Goal: Task Accomplishment & Management: Manage account settings

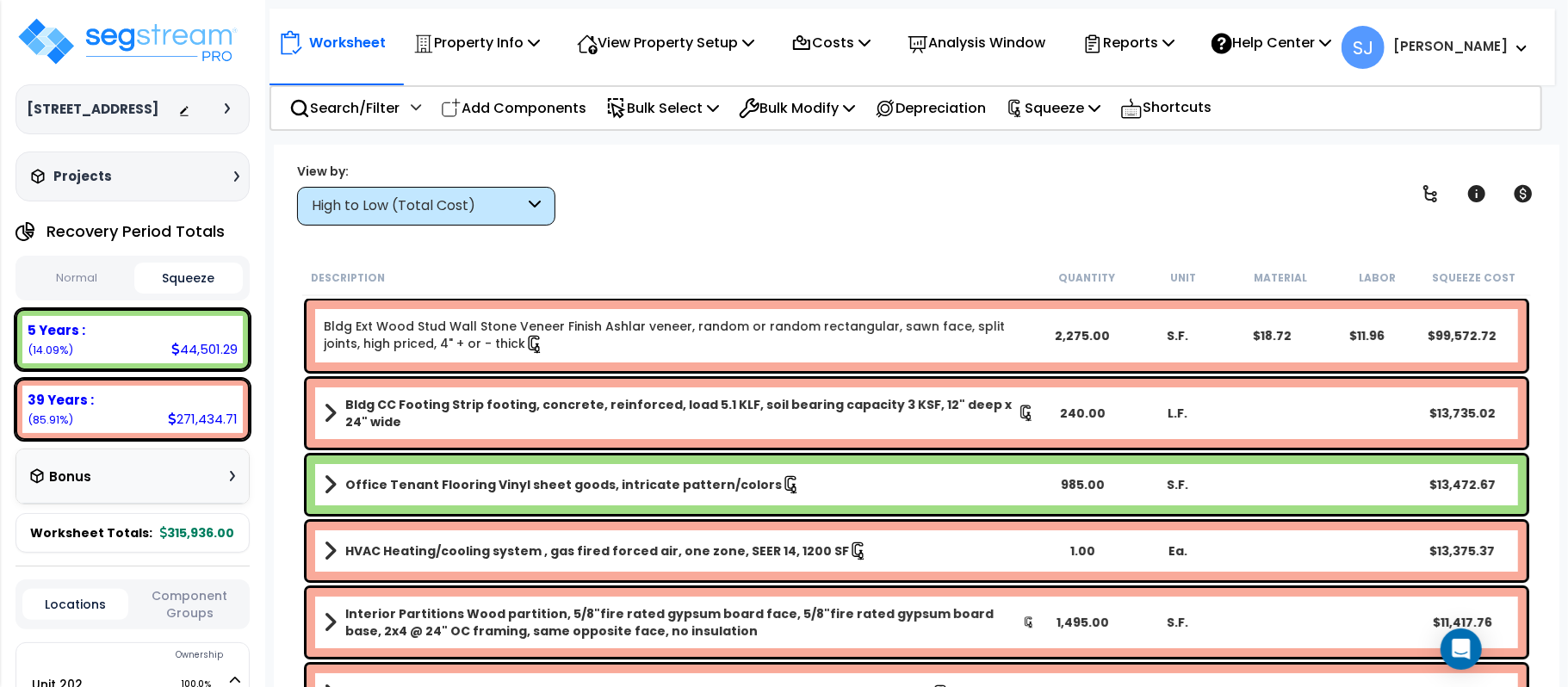
click at [44, 357] on small "(14.09%)" at bounding box center [50, 350] width 45 height 15
copy small "14.09"
click at [211, 358] on div "44,501.29" at bounding box center [204, 349] width 66 height 18
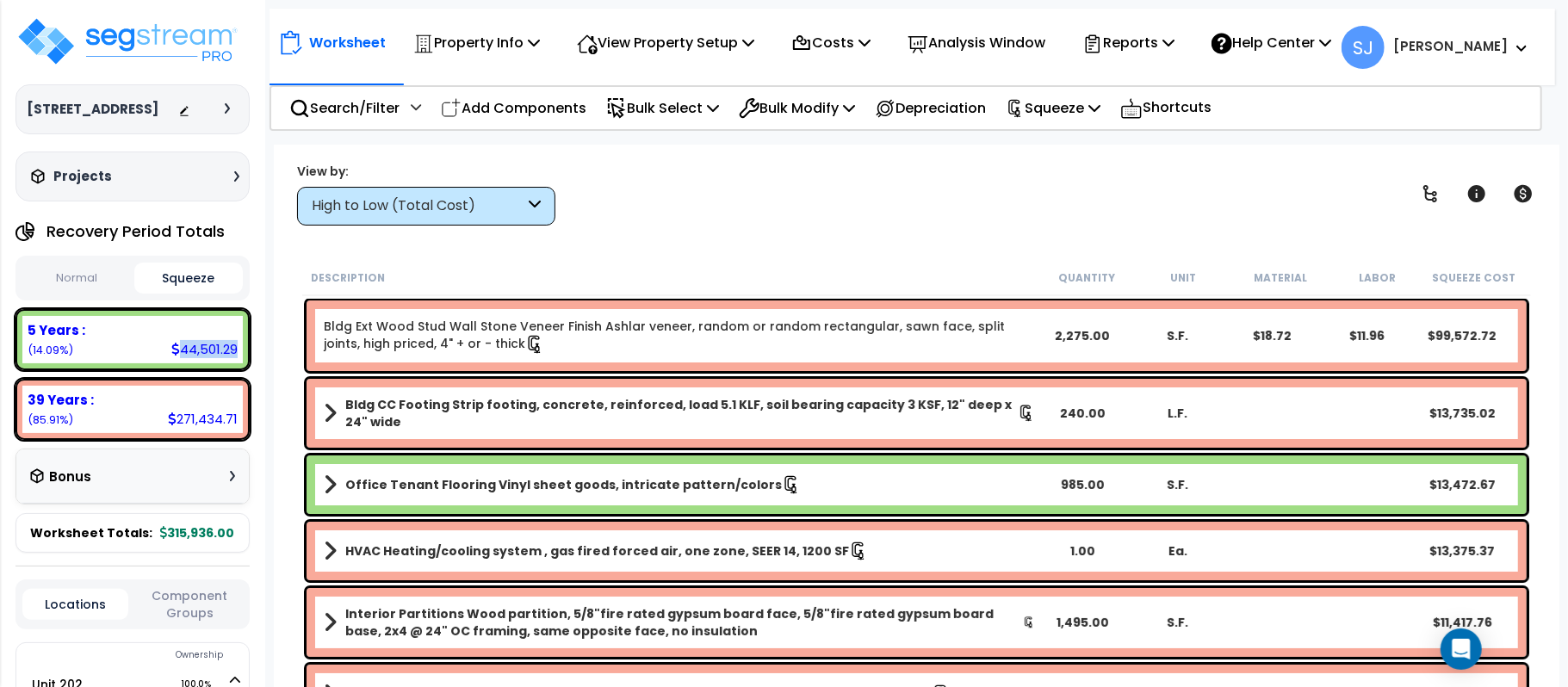
copy div "44,501.29"
click at [46, 427] on small "(85.91%)" at bounding box center [50, 419] width 45 height 15
copy small "85.91"
click at [195, 428] on div "271,434.71" at bounding box center [203, 418] width 70 height 18
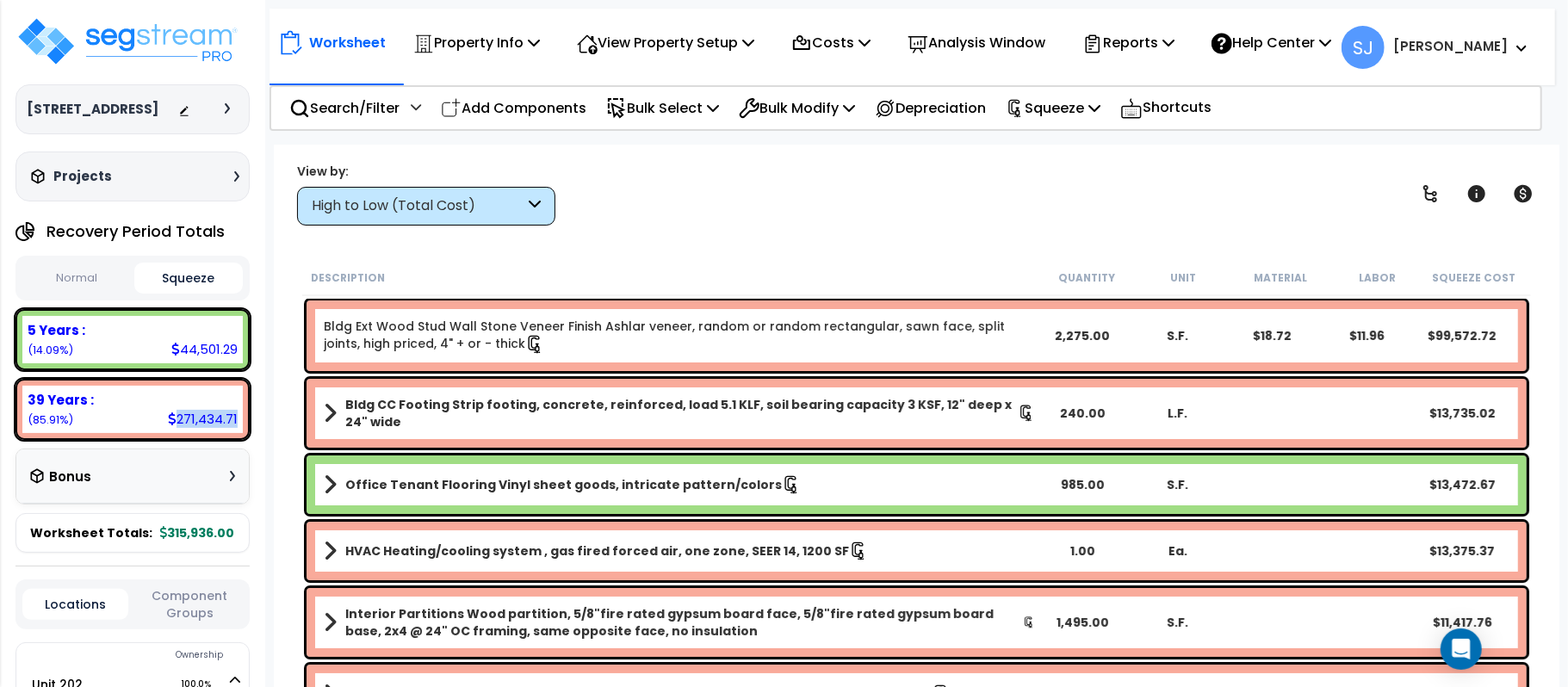
click at [195, 428] on div "271,434.71" at bounding box center [203, 418] width 70 height 18
copy div "271,434.71"
click at [125, 26] on img at bounding box center [127, 41] width 224 height 51
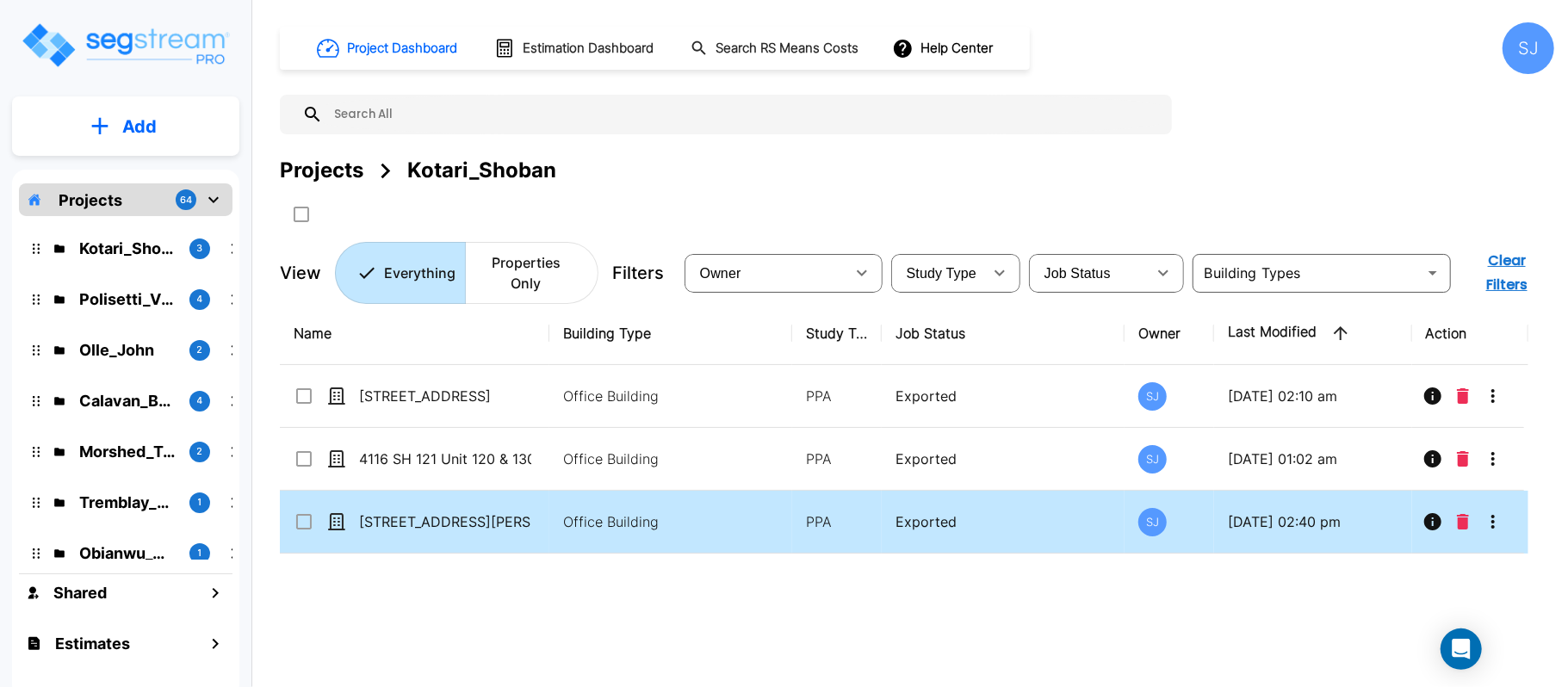
click at [550, 520] on td "Office Building" at bounding box center [671, 522] width 243 height 63
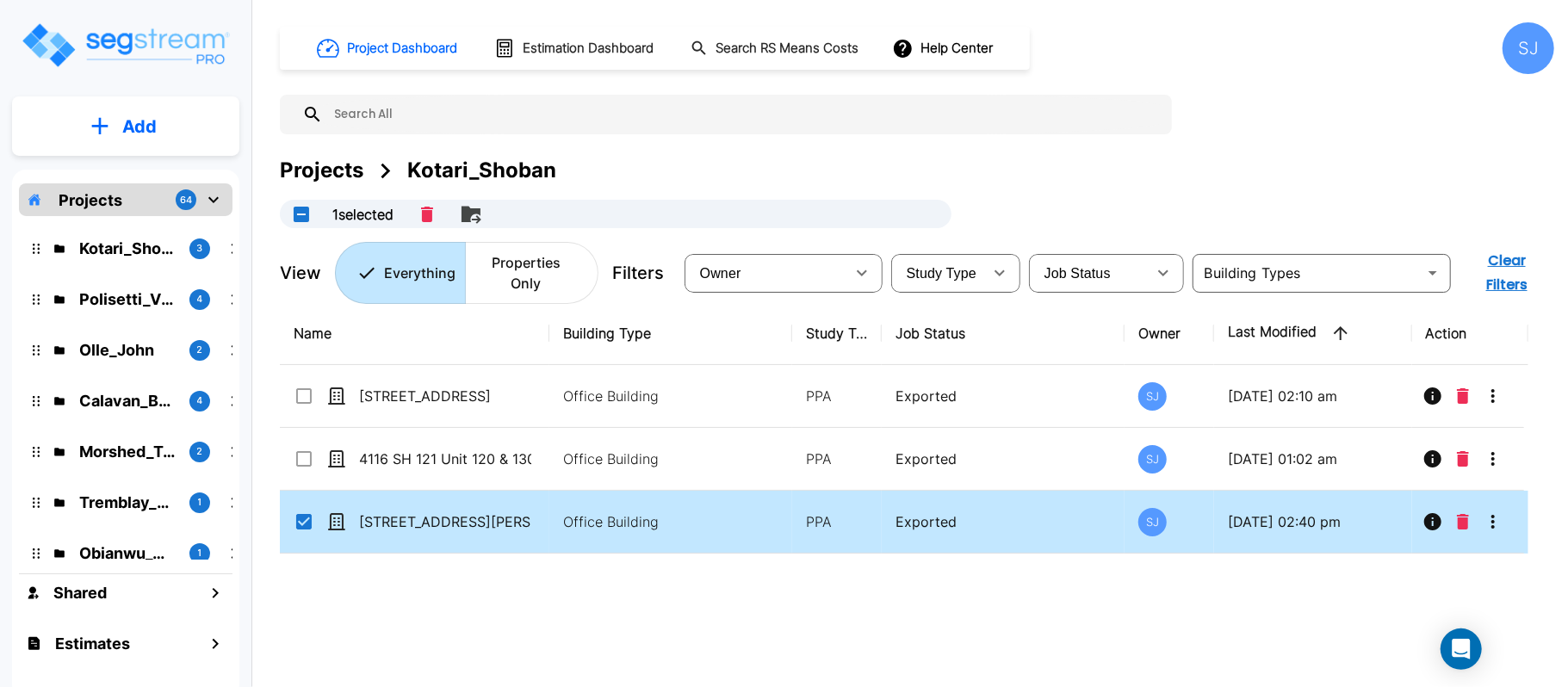
checkbox input "true"
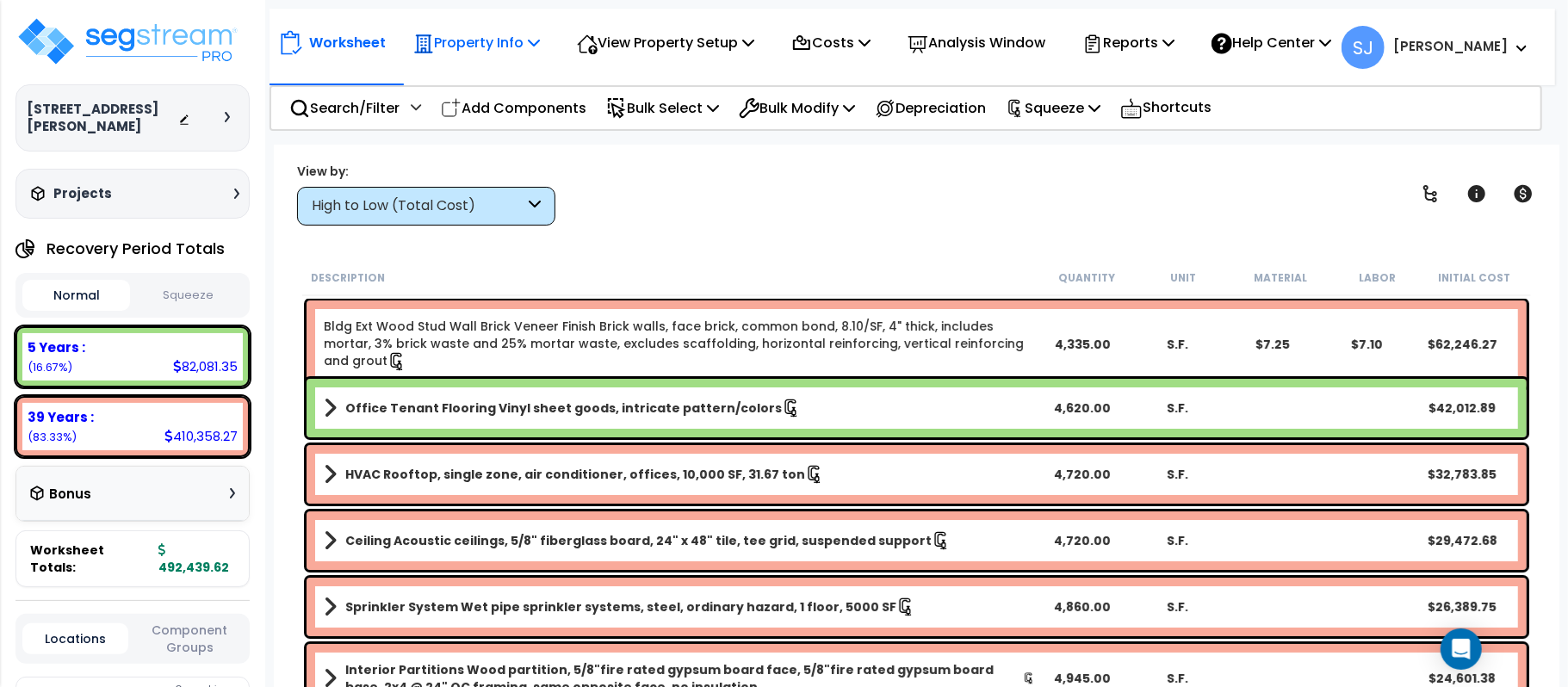
click at [492, 52] on p "Property Info" at bounding box center [477, 43] width 127 height 23
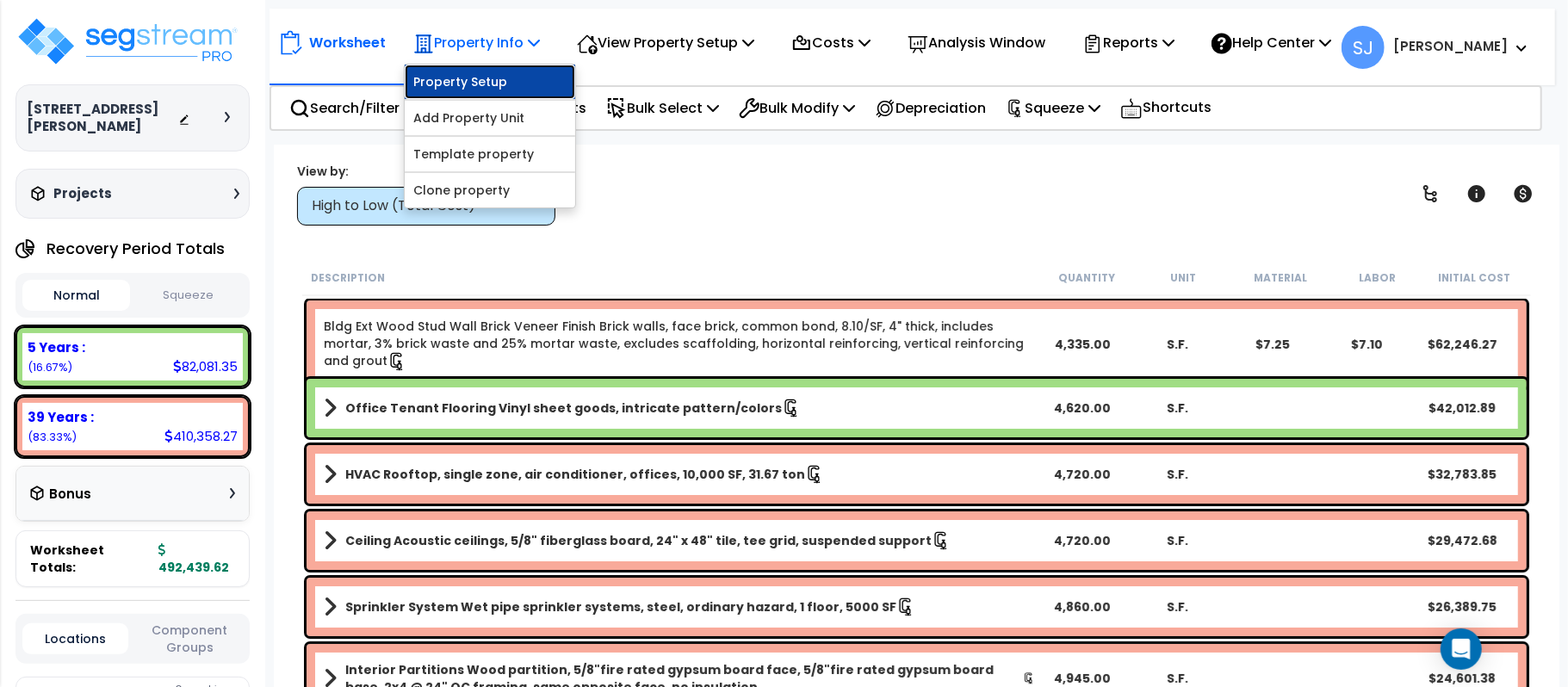
click at [497, 69] on link "Property Setup" at bounding box center [490, 82] width 170 height 35
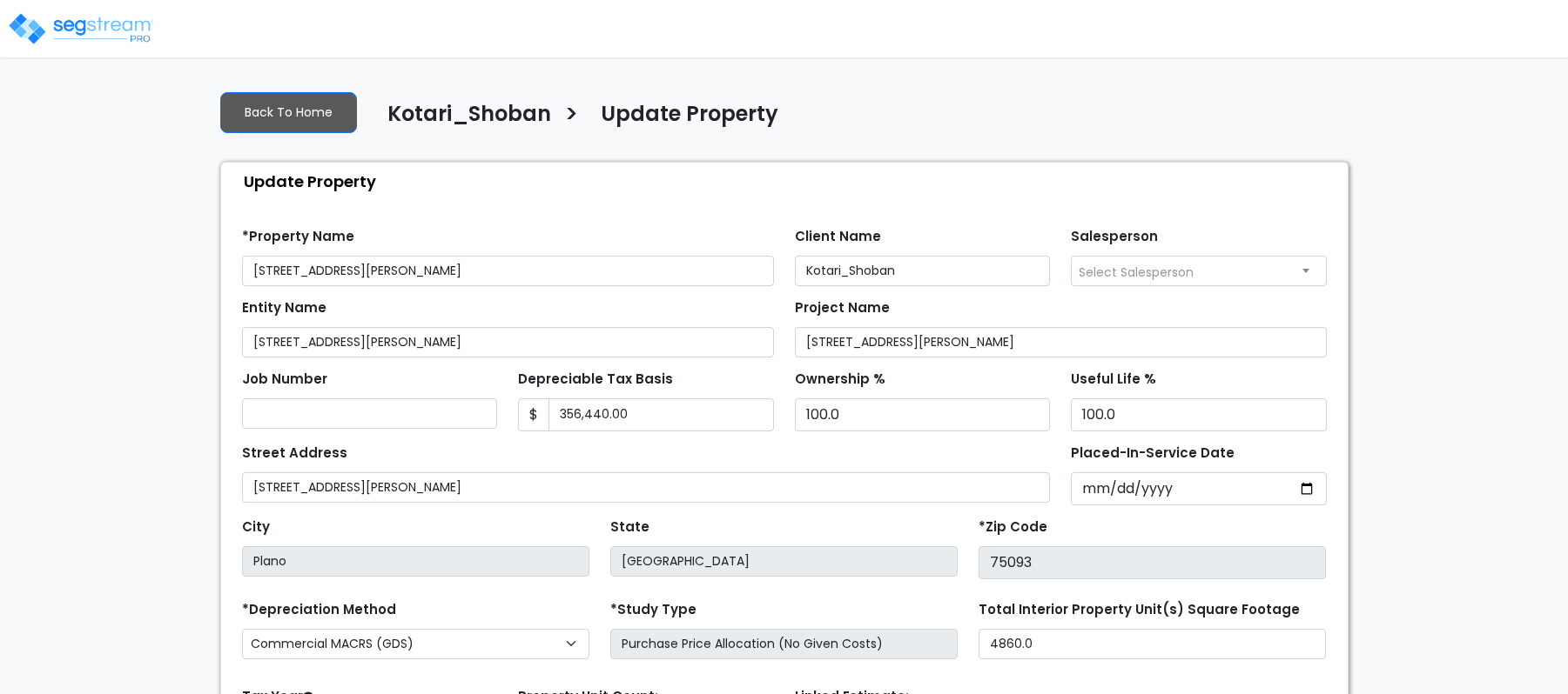
select select "2021"
click at [1083, 495] on input "2021-09-01" at bounding box center [1198, 489] width 256 height 33
type input "2021-12-31"
click at [1004, 452] on div "Street Address 4601 Old Shepard Pl Bldg 3 Unit 302 & 304" at bounding box center [646, 471] width 809 height 62
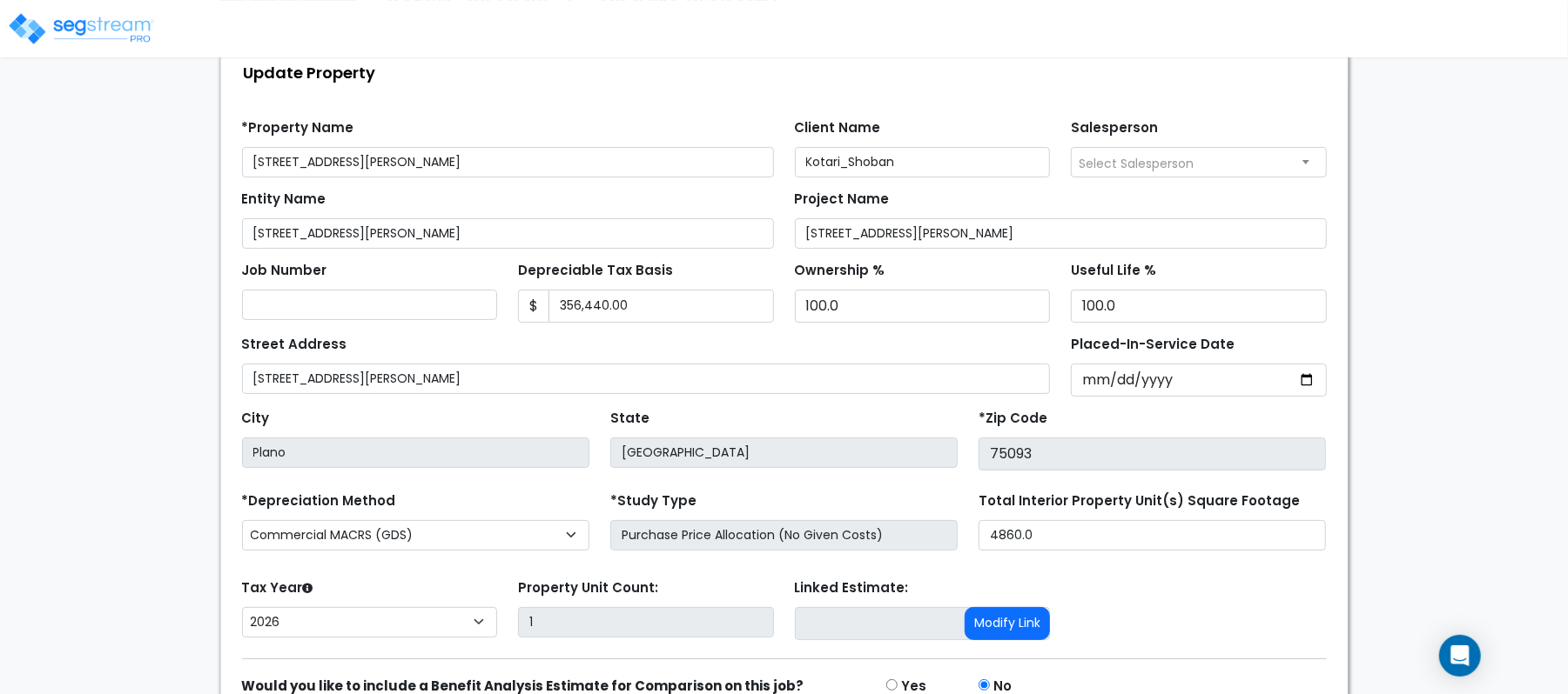
scroll to position [200, 0]
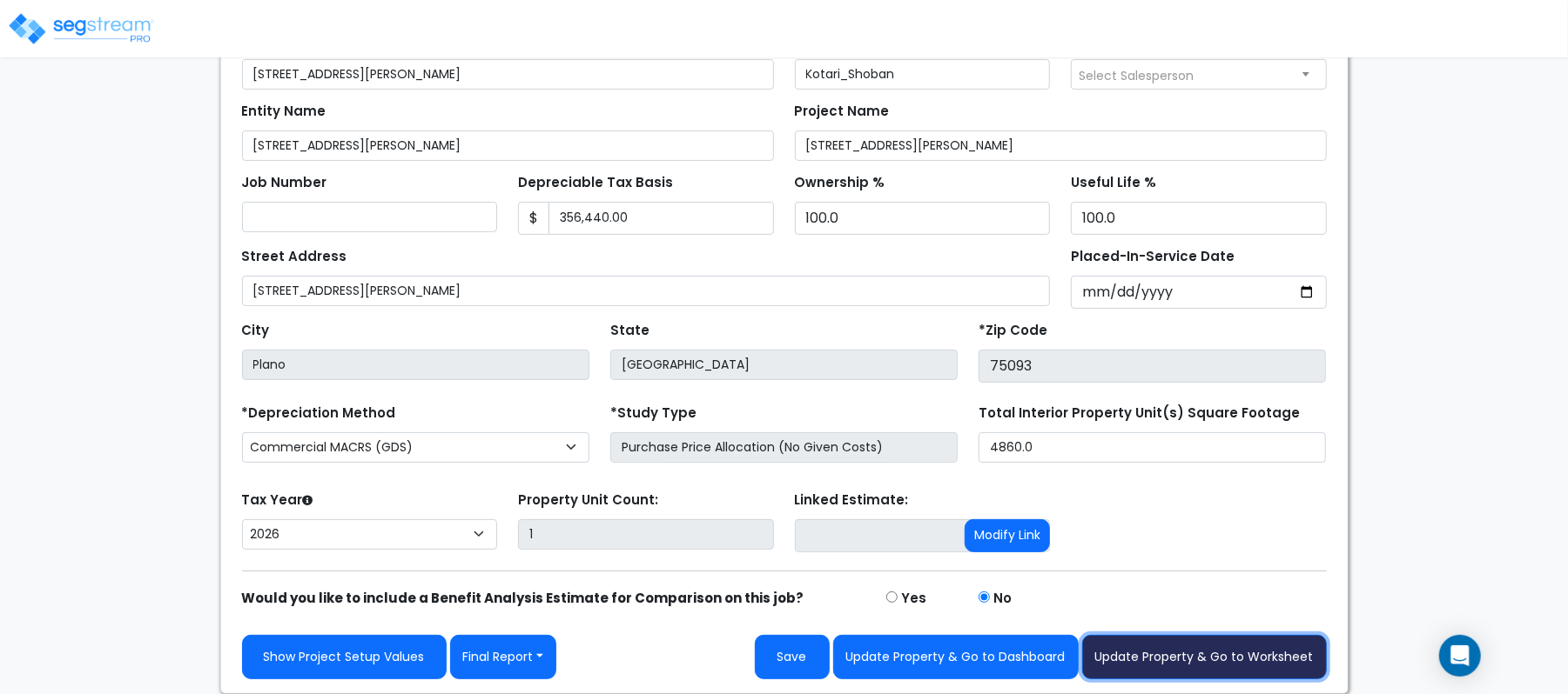
click at [1220, 659] on button "Update Property & Go to Worksheet" at bounding box center [1204, 657] width 244 height 45
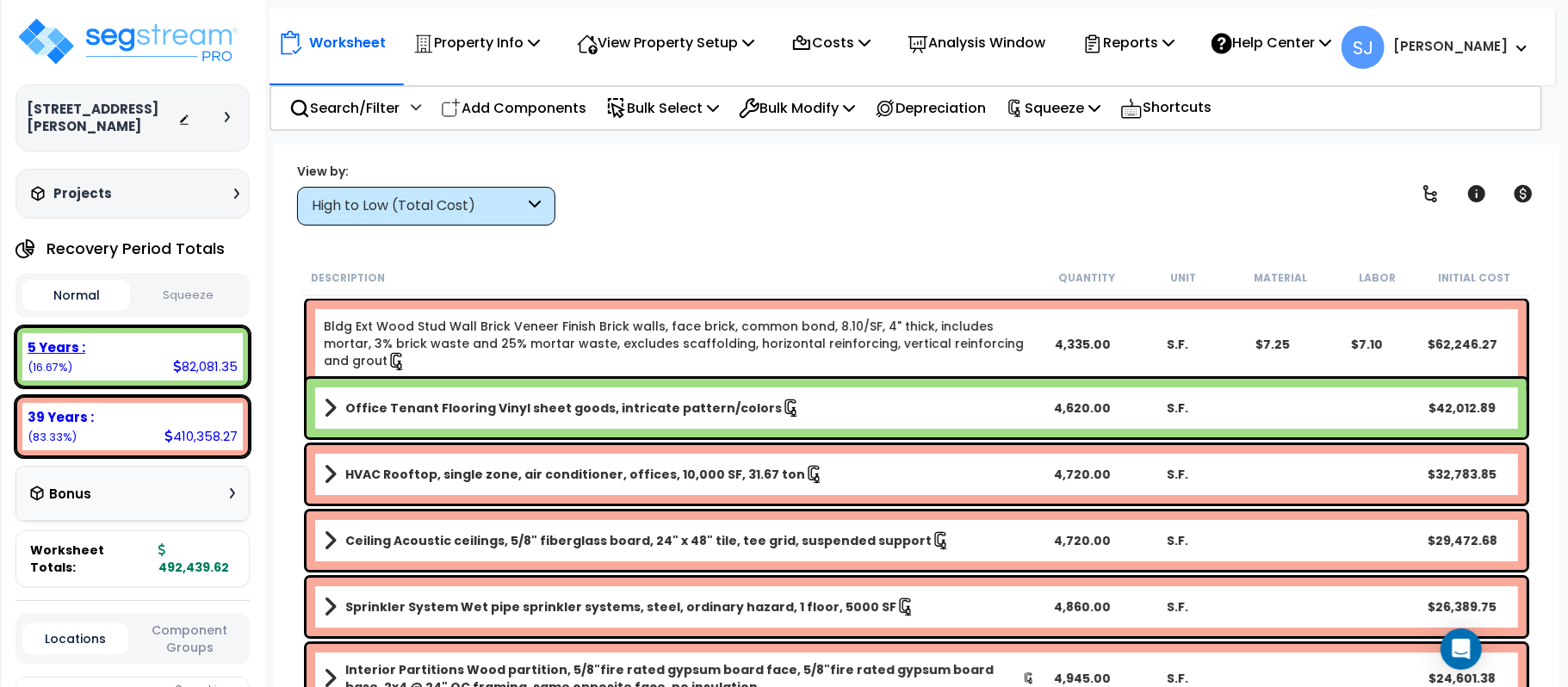
click at [207, 364] on div "82,081.35" at bounding box center [205, 366] width 64 height 18
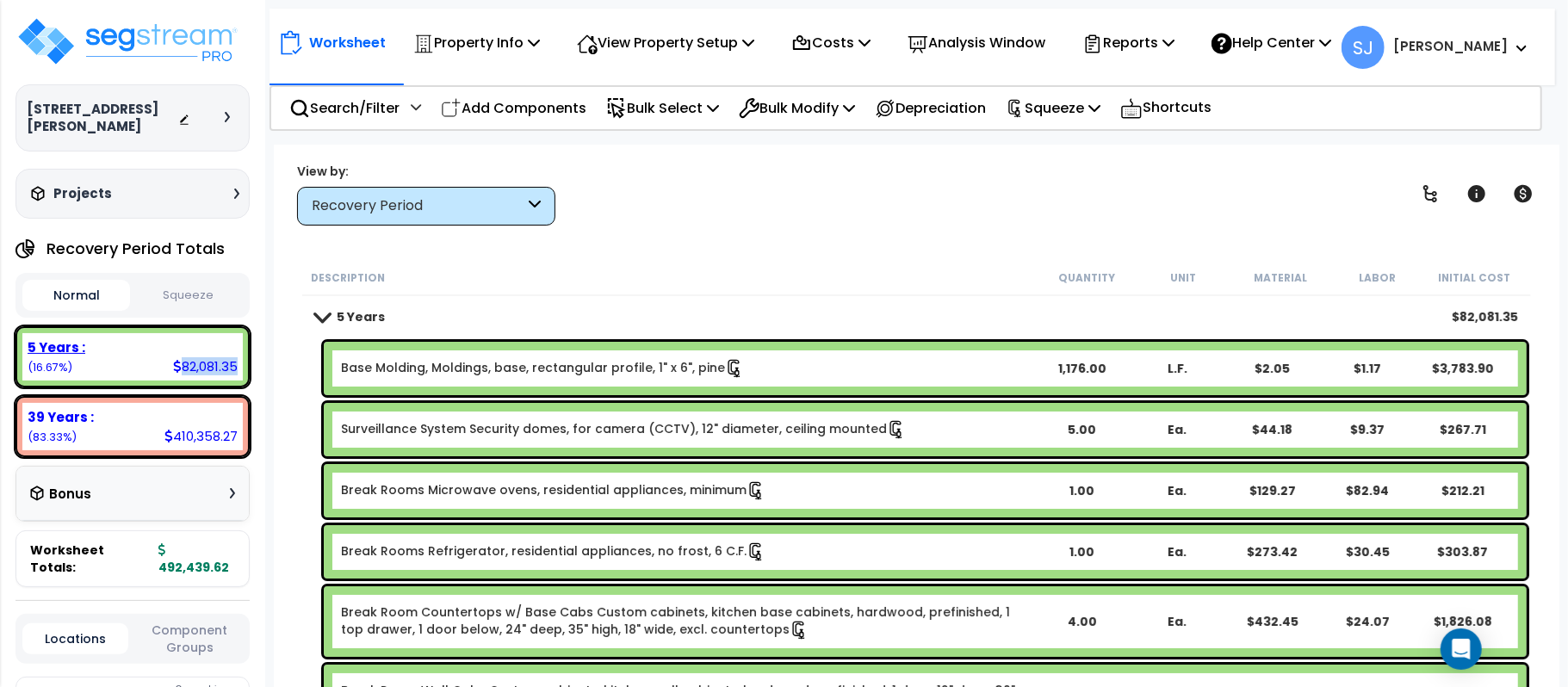
copy div "82,081.35"
click at [40, 430] on small "(83.33%)" at bounding box center [52, 437] width 49 height 15
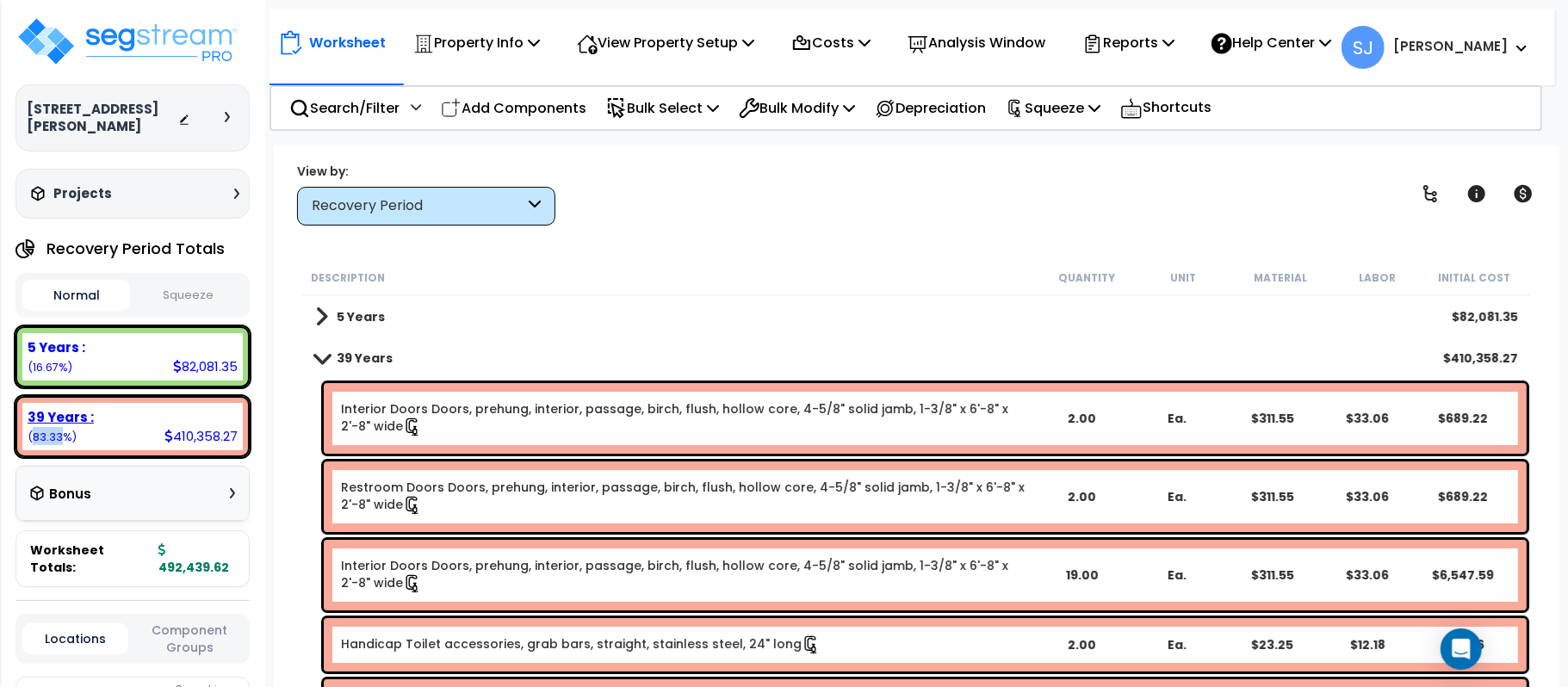
click at [40, 430] on small "(83.33%)" at bounding box center [52, 437] width 49 height 15
copy small "83.33"
click at [187, 290] on button "Squeeze" at bounding box center [188, 296] width 108 height 30
click at [208, 362] on div "59,412.53" at bounding box center [204, 366] width 66 height 18
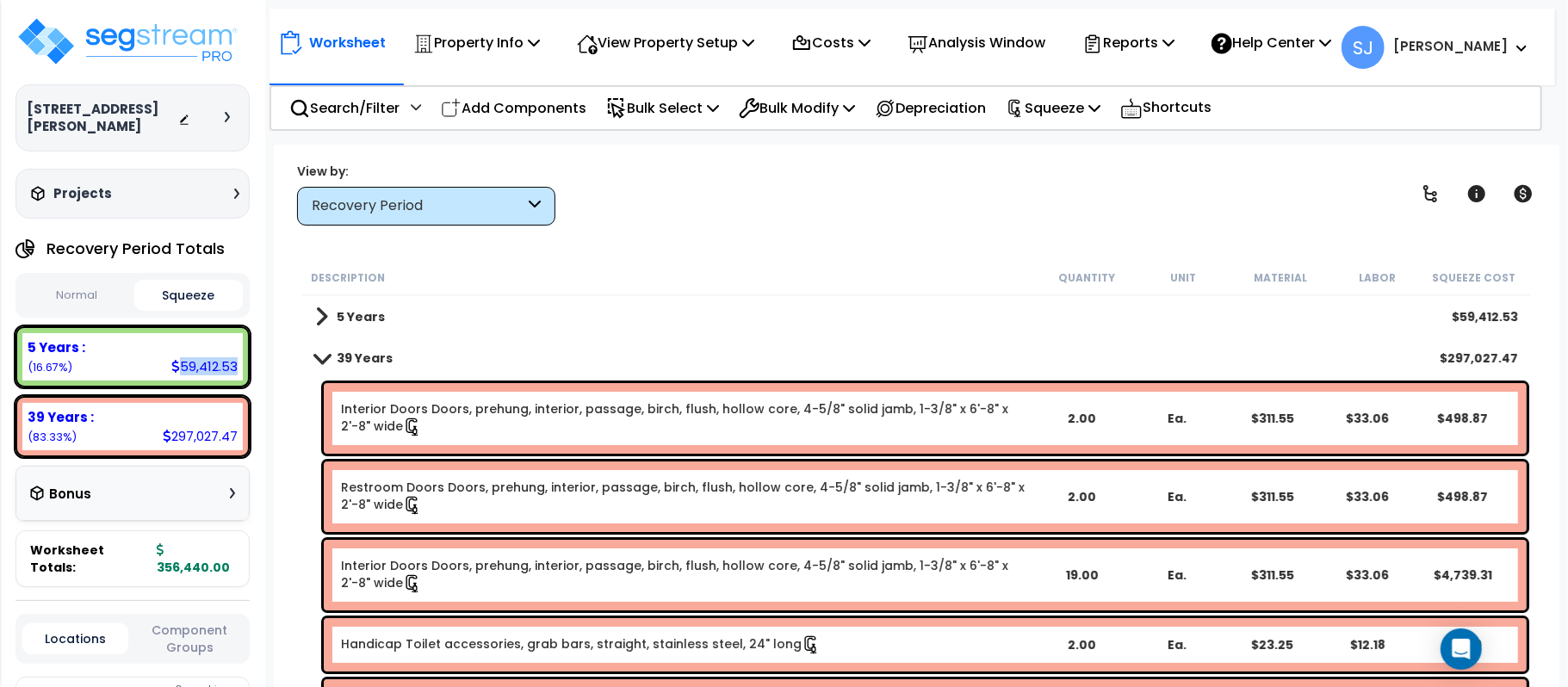
copy div "59,412.53"
click at [194, 432] on div "297,027.47" at bounding box center [200, 436] width 75 height 18
copy div "297,027.47"
click at [211, 550] on b "356,440.00" at bounding box center [193, 559] width 73 height 35
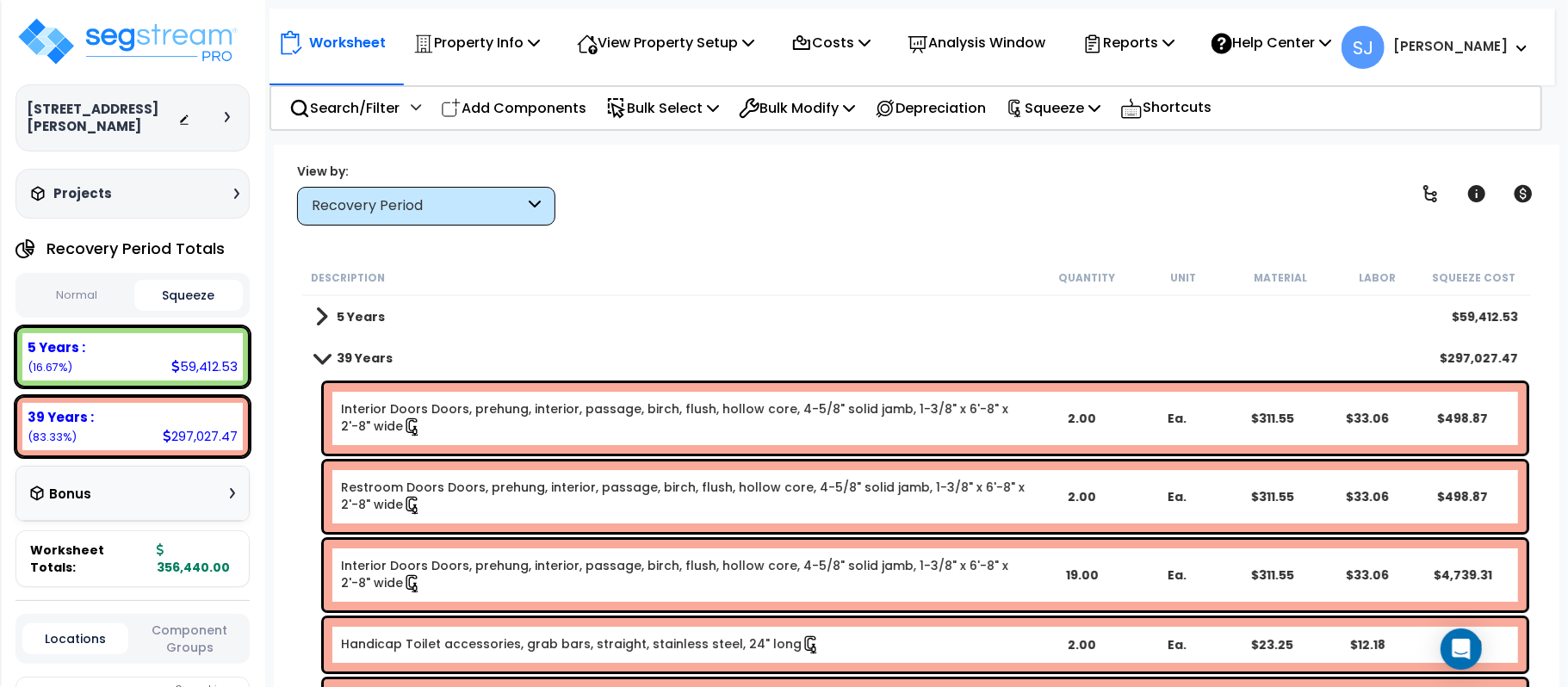
click at [198, 559] on span "356,440.00" at bounding box center [196, 559] width 78 height 35
click at [201, 566] on div "Worksheet Totals: 356,440.00" at bounding box center [132, 558] width 234 height 57
click at [172, 556] on b "356,440.00" at bounding box center [193, 559] width 73 height 35
drag, startPoint x: 162, startPoint y: 551, endPoint x: 209, endPoint y: 553, distance: 47.0
click at [209, 553] on b "356,440.00" at bounding box center [193, 559] width 73 height 35
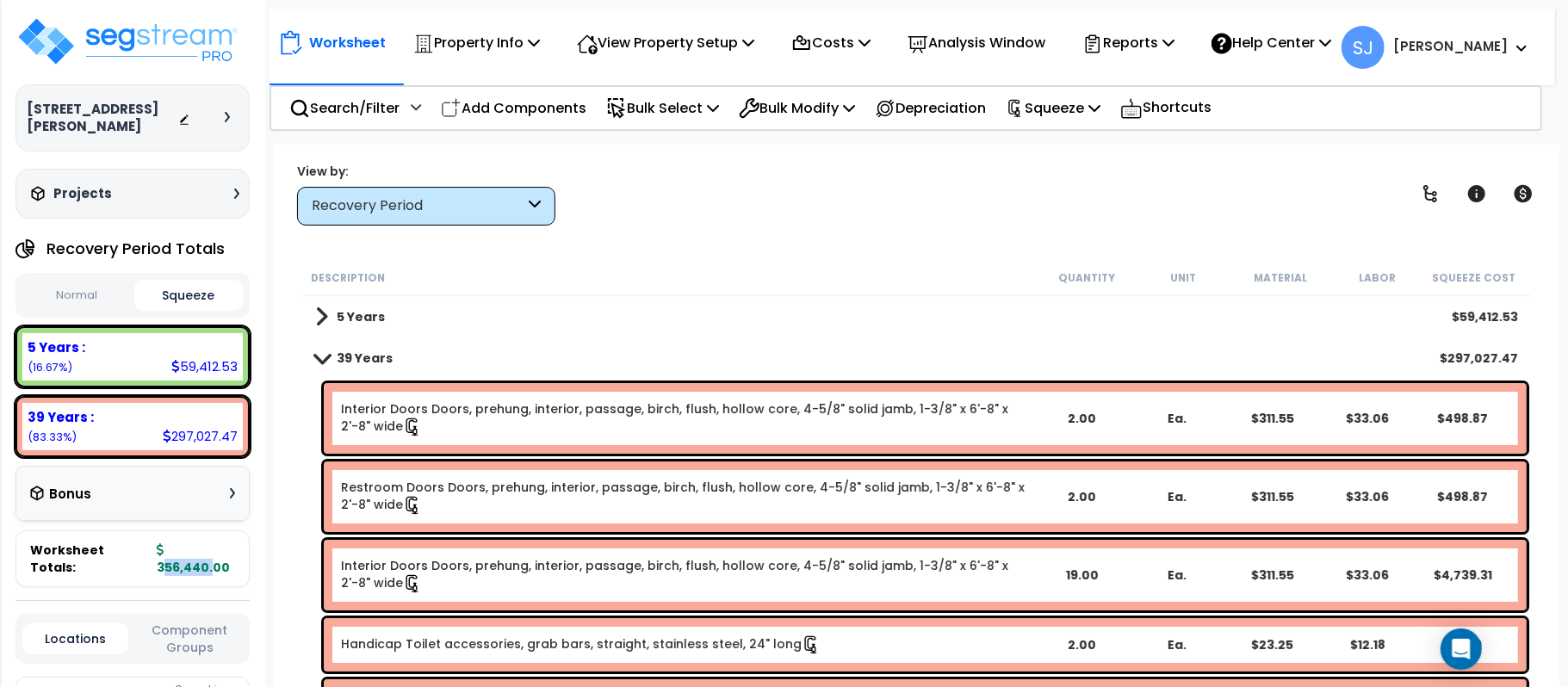
copy b "356,440"
click at [193, 437] on div "297,027.47" at bounding box center [200, 436] width 75 height 18
copy div "297,027.47"
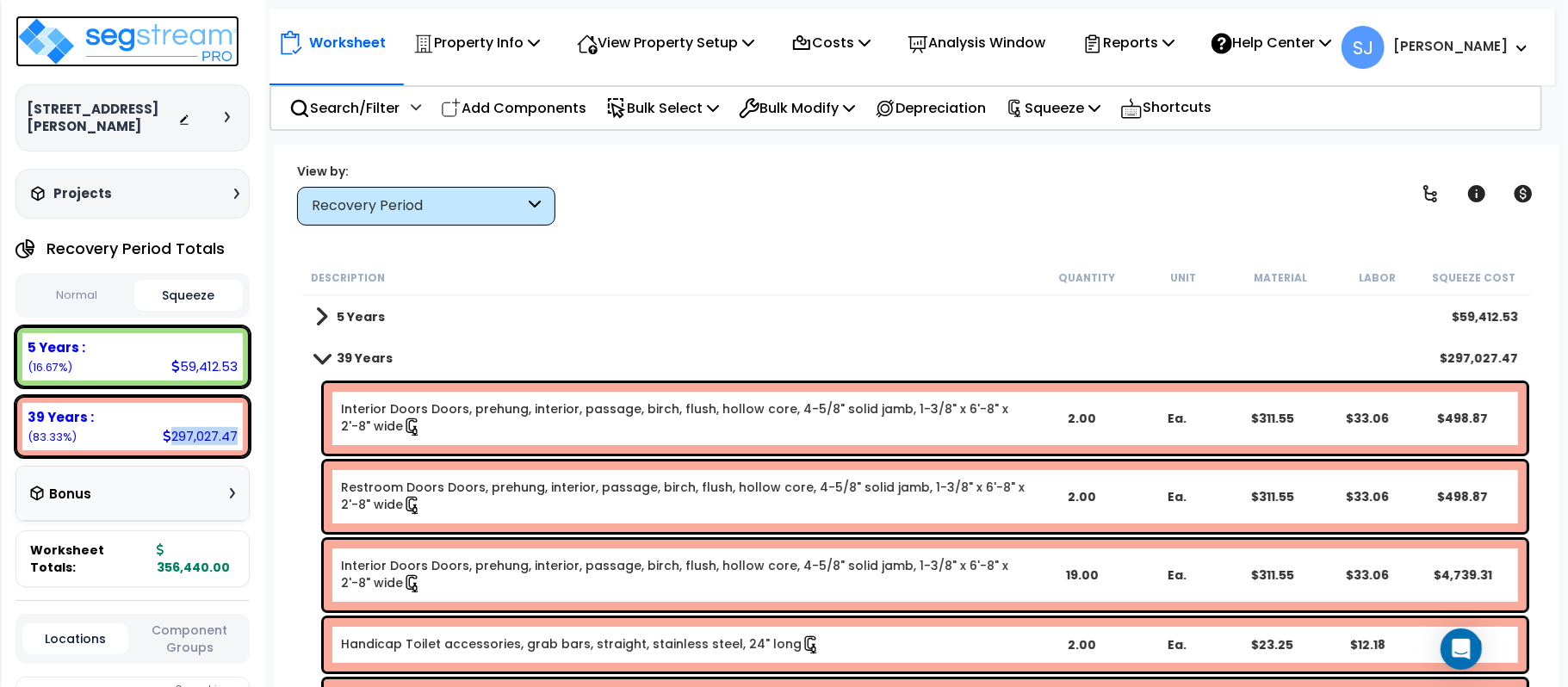
click at [163, 49] on img at bounding box center [127, 41] width 224 height 51
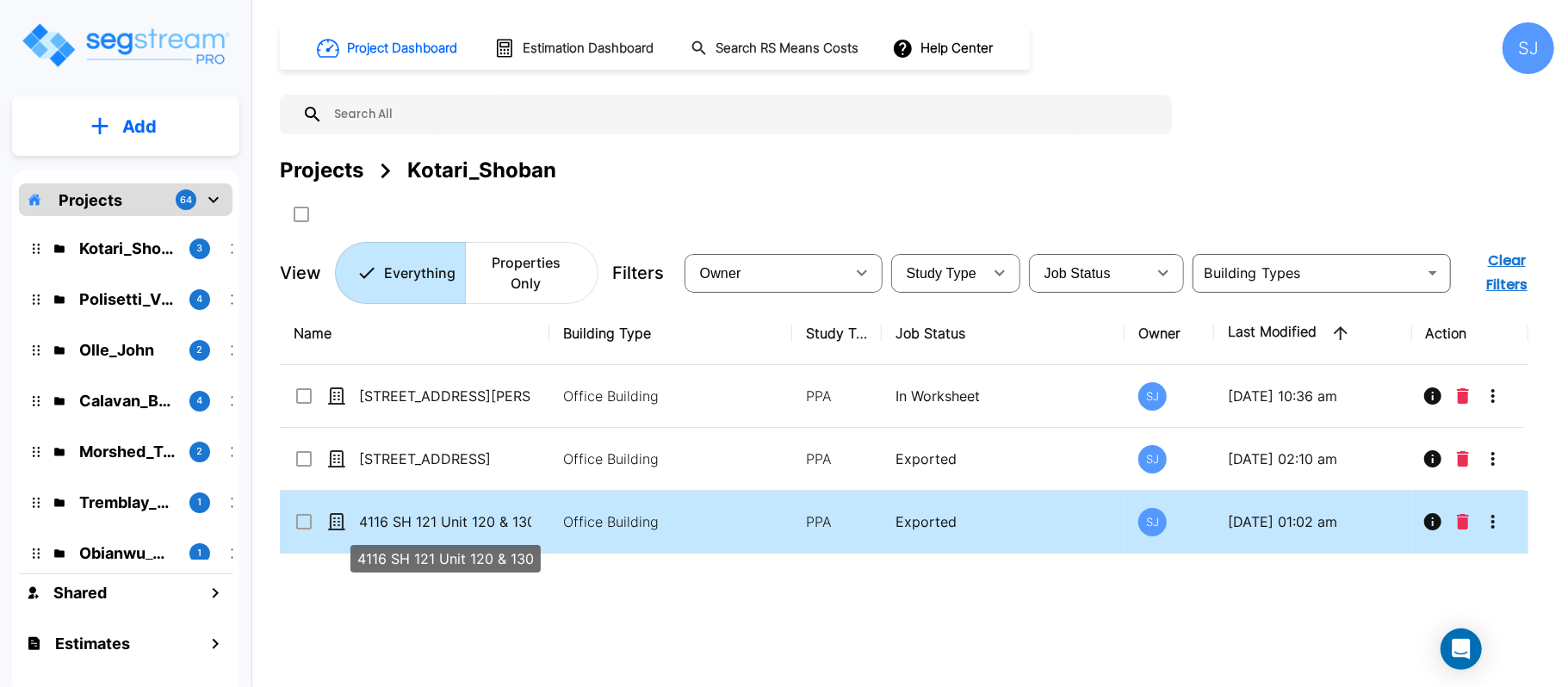
click at [508, 530] on p "4116 SH 121 Unit 120 & 130" at bounding box center [445, 522] width 172 height 21
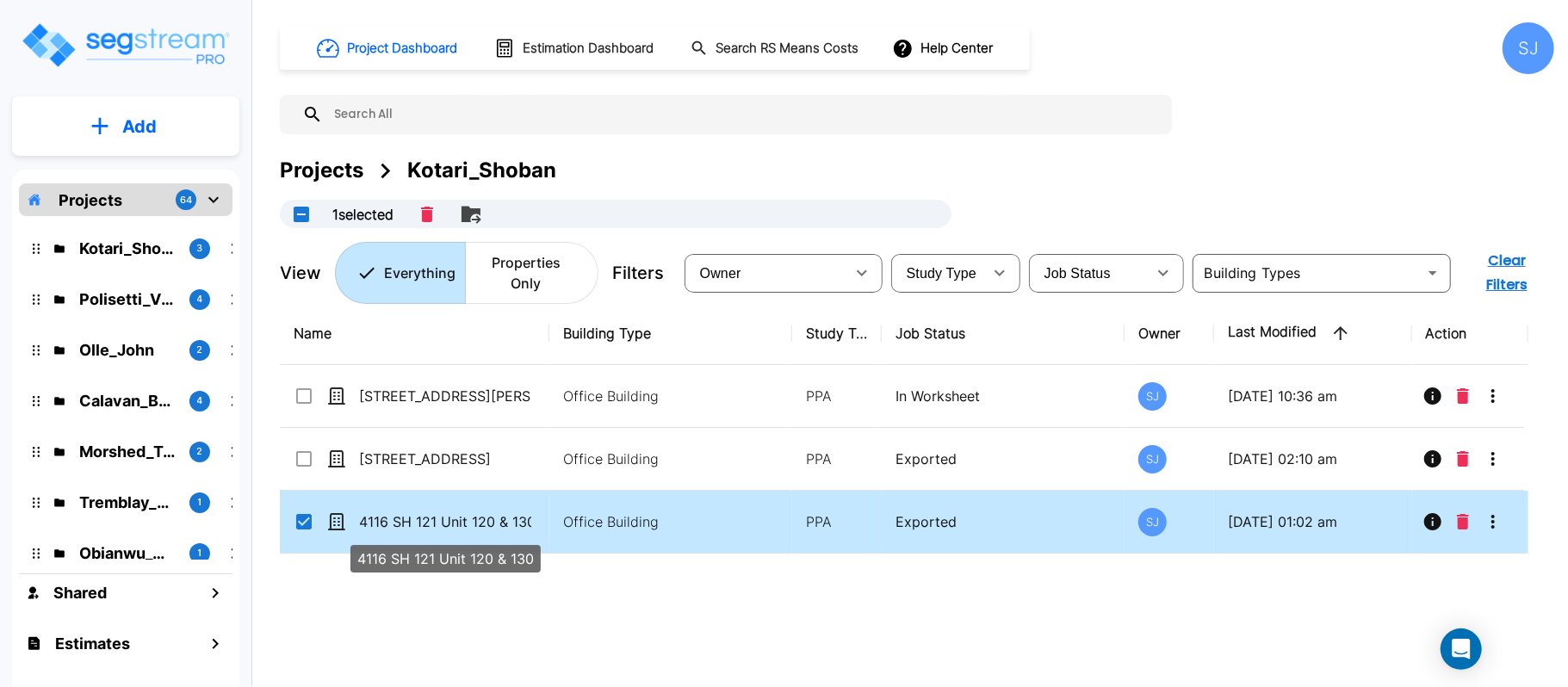
checkbox input "true"
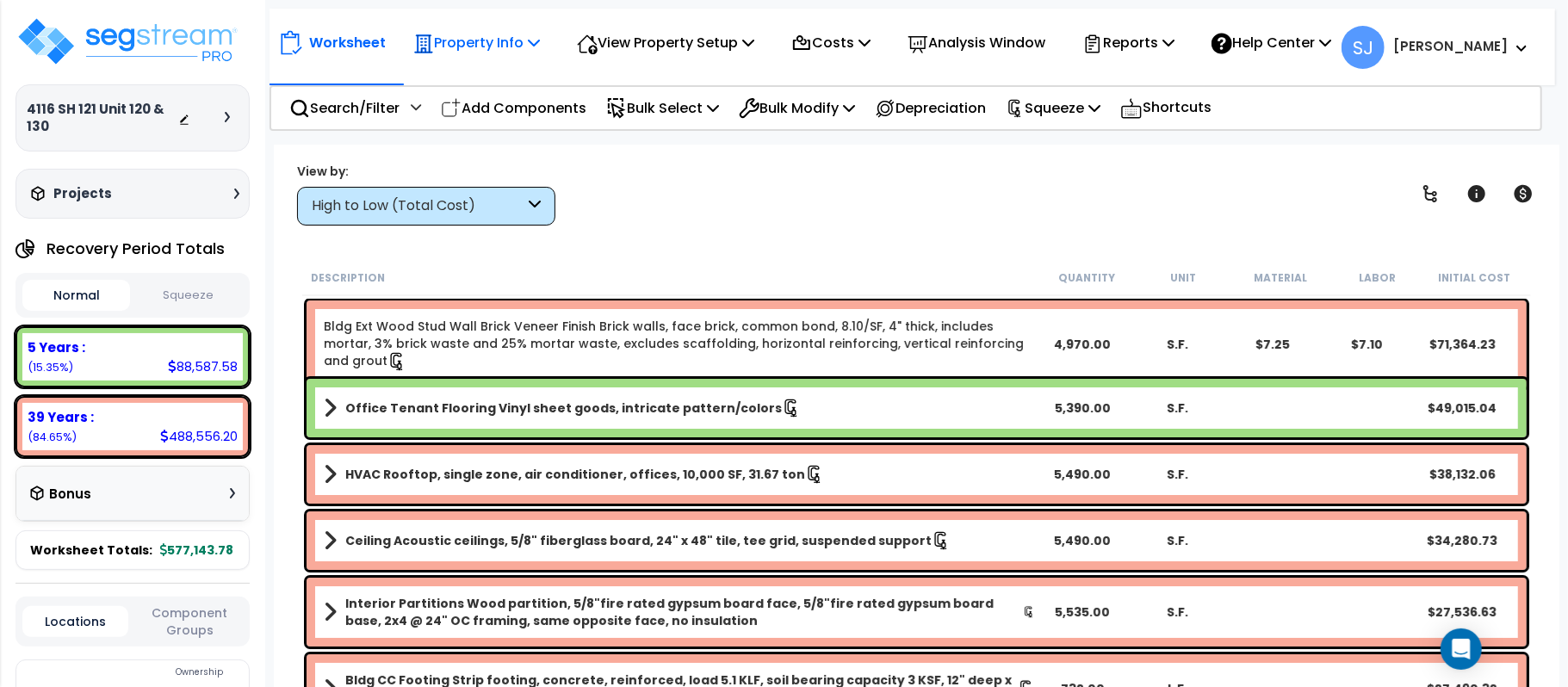
click at [474, 43] on p "Property Info" at bounding box center [477, 43] width 127 height 23
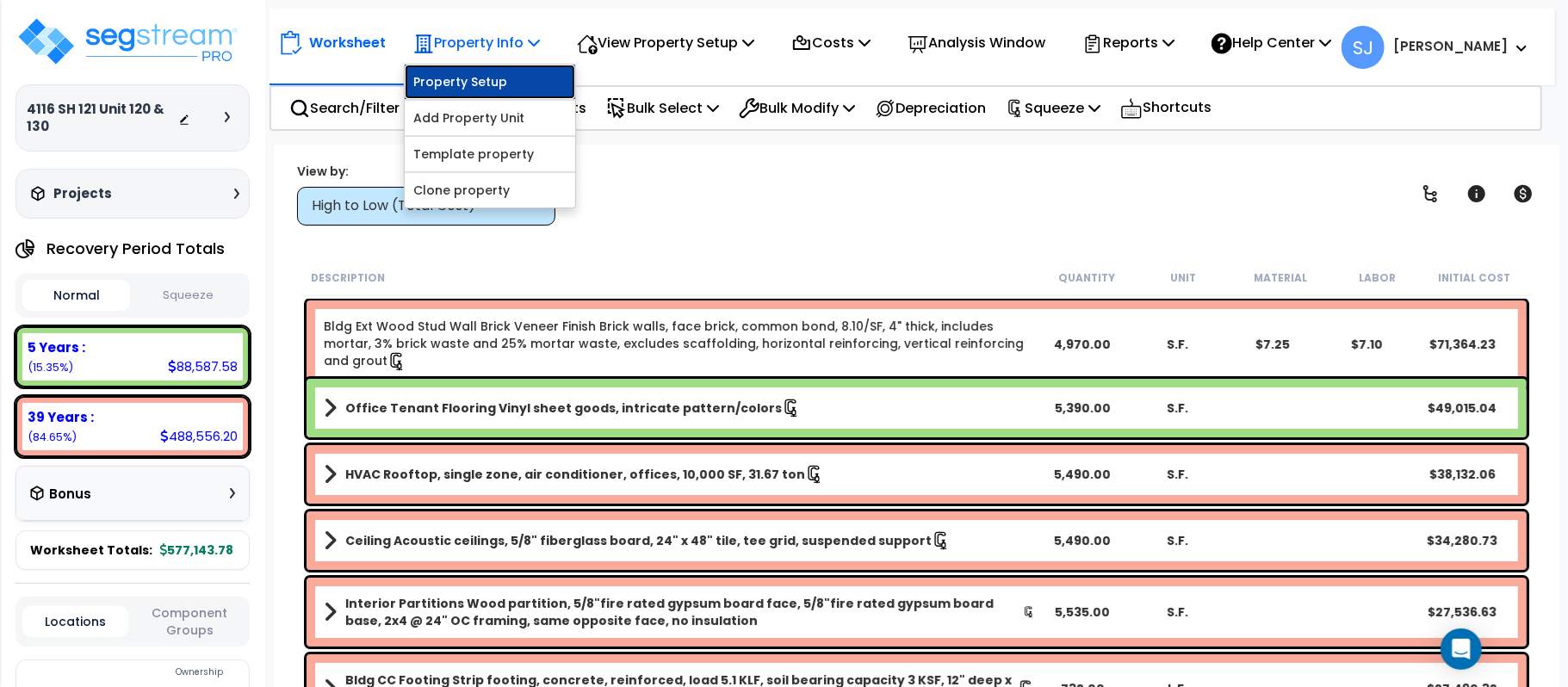
click at [490, 72] on link "Property Setup" at bounding box center [490, 82] width 170 height 35
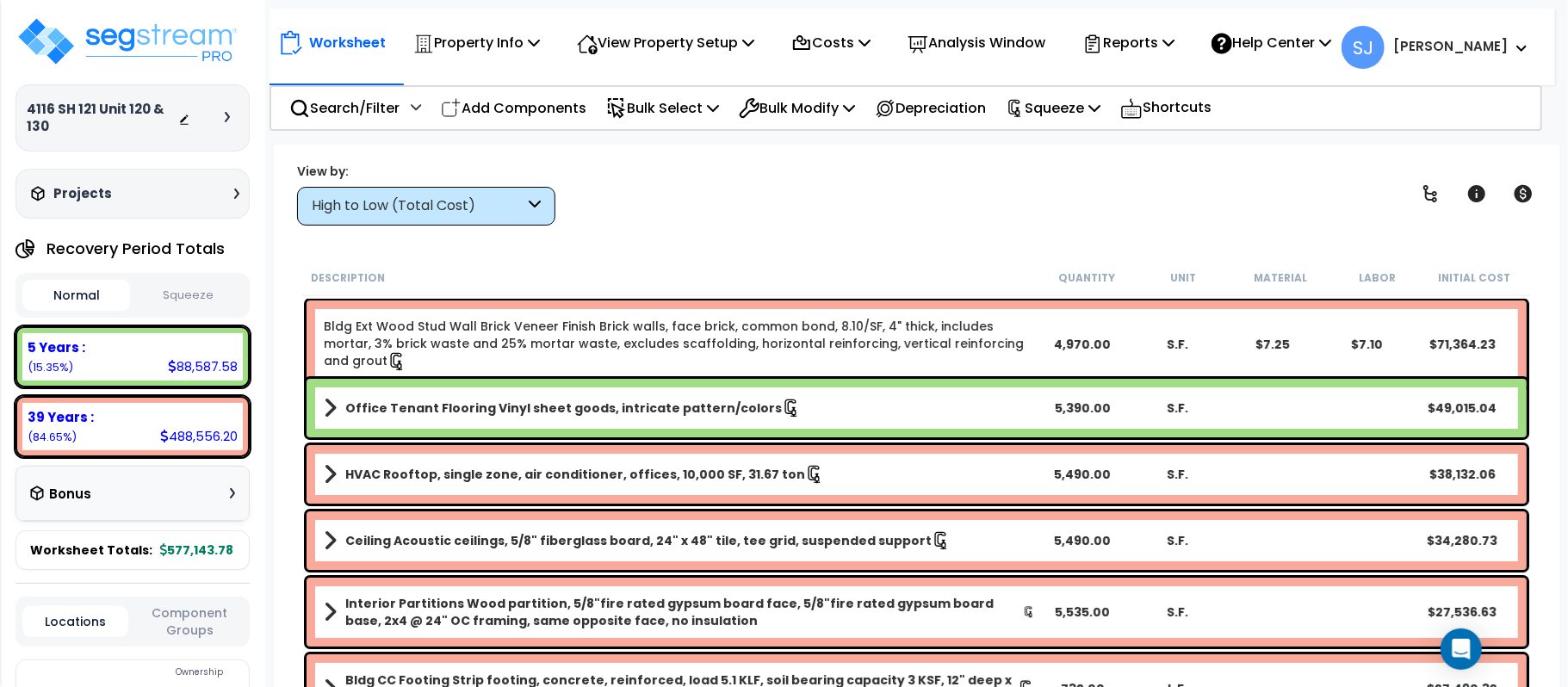
click at [166, 287] on button "Squeeze" at bounding box center [188, 296] width 108 height 30
click at [214, 370] on div "43,126.50" at bounding box center [204, 366] width 65 height 18
copy div "43,126.50"
click at [45, 434] on small "(84.65%)" at bounding box center [52, 437] width 49 height 15
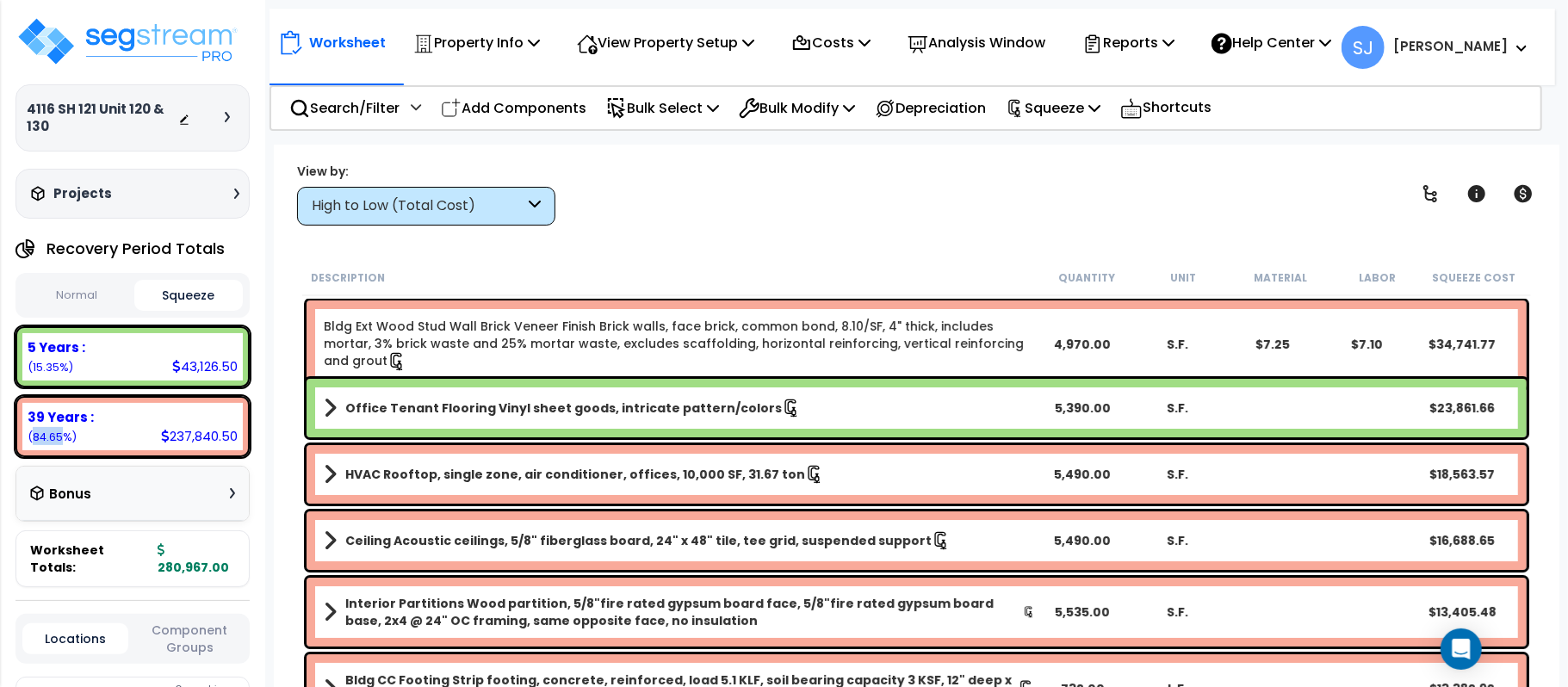
click at [45, 434] on small "(84.65%)" at bounding box center [52, 437] width 49 height 15
copy small "84.65"
click at [274, 500] on div "Worksheet Property Info Property Setup Add Property Unit Template property Clon…" at bounding box center [917, 488] width 1286 height 687
click at [194, 362] on div "43,126.50" at bounding box center [204, 366] width 65 height 18
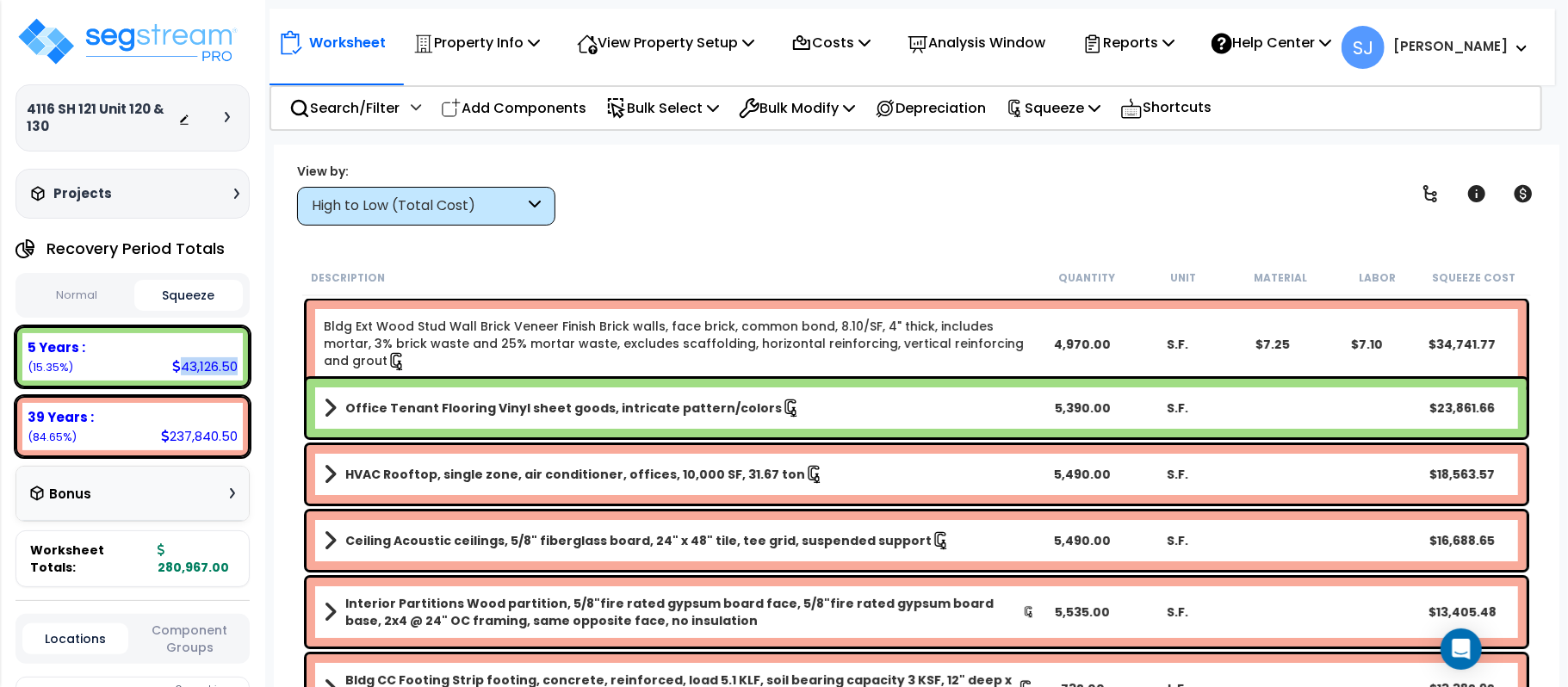
copy div "43,126.50"
click at [208, 432] on div "237,840.50" at bounding box center [199, 436] width 77 height 18
copy div "237,840.50"
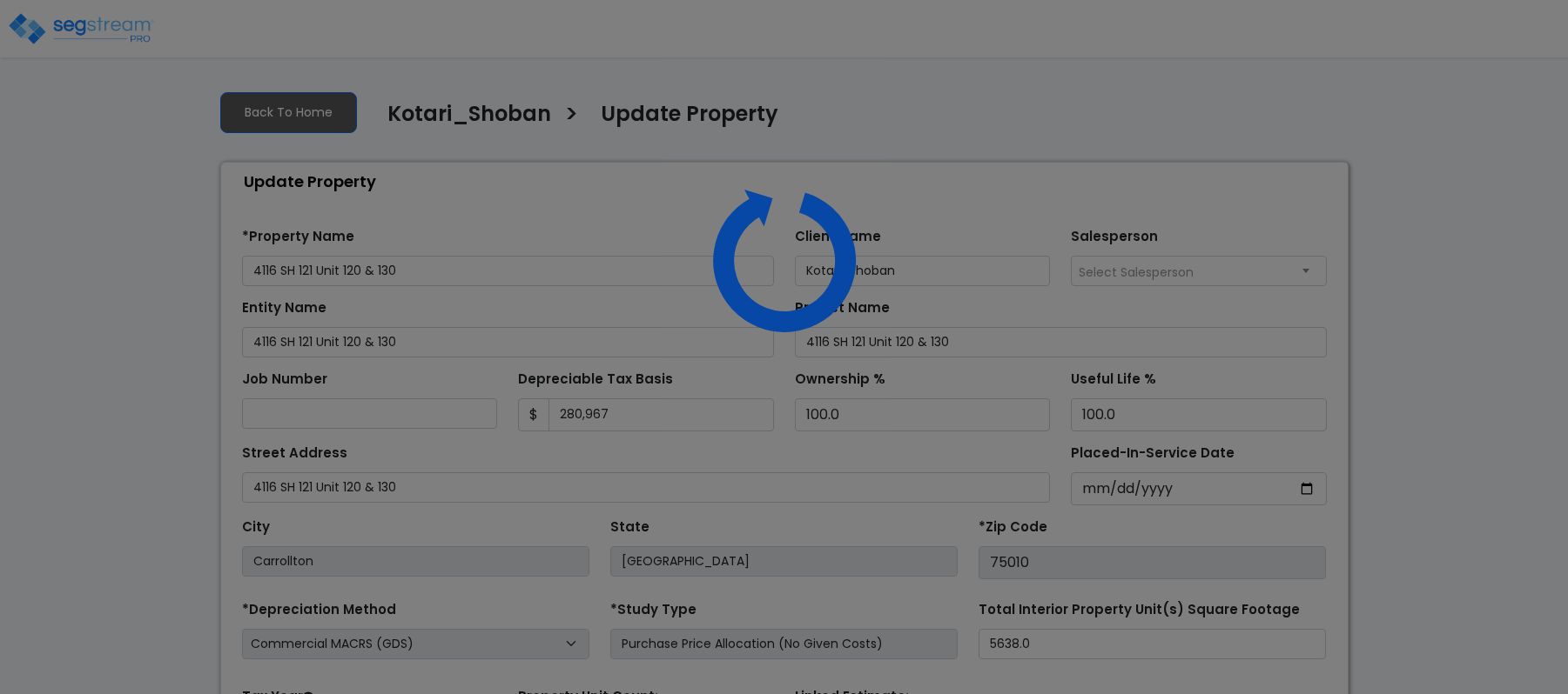
select select "2021"
